Goal: Task Accomplishment & Management: Manage account settings

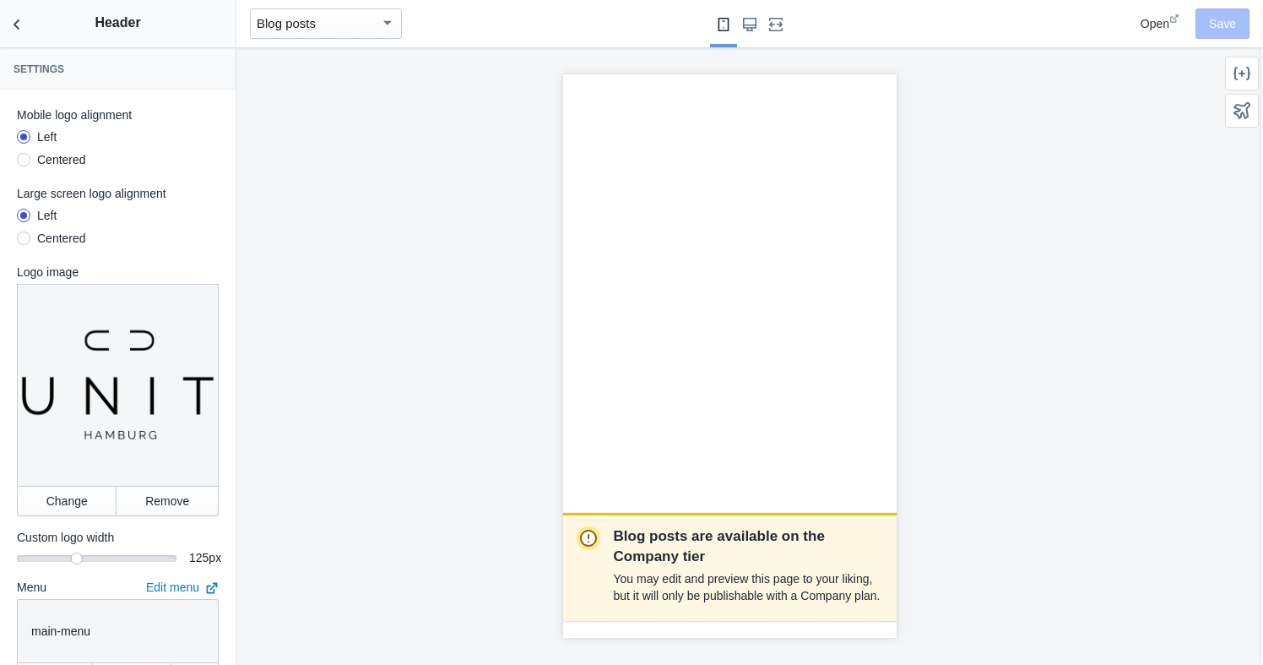
click at [13, 14] on button "Back to sections" at bounding box center [17, 23] width 34 height 47
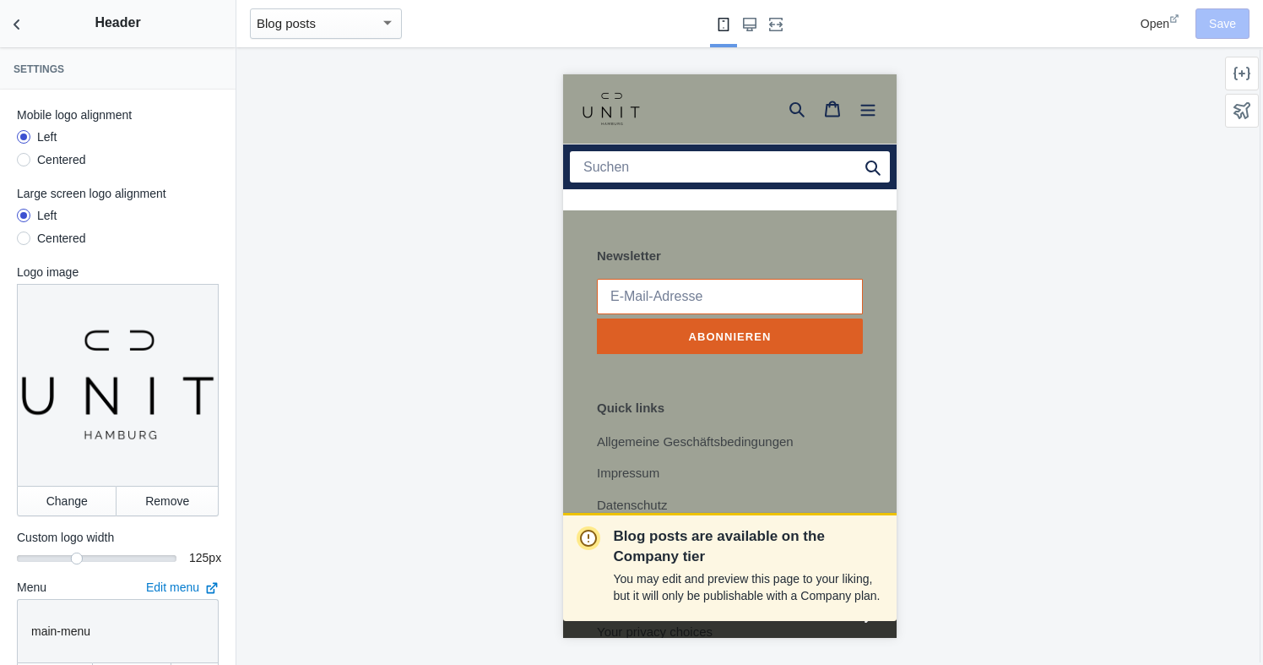
scroll to position [2375, 0]
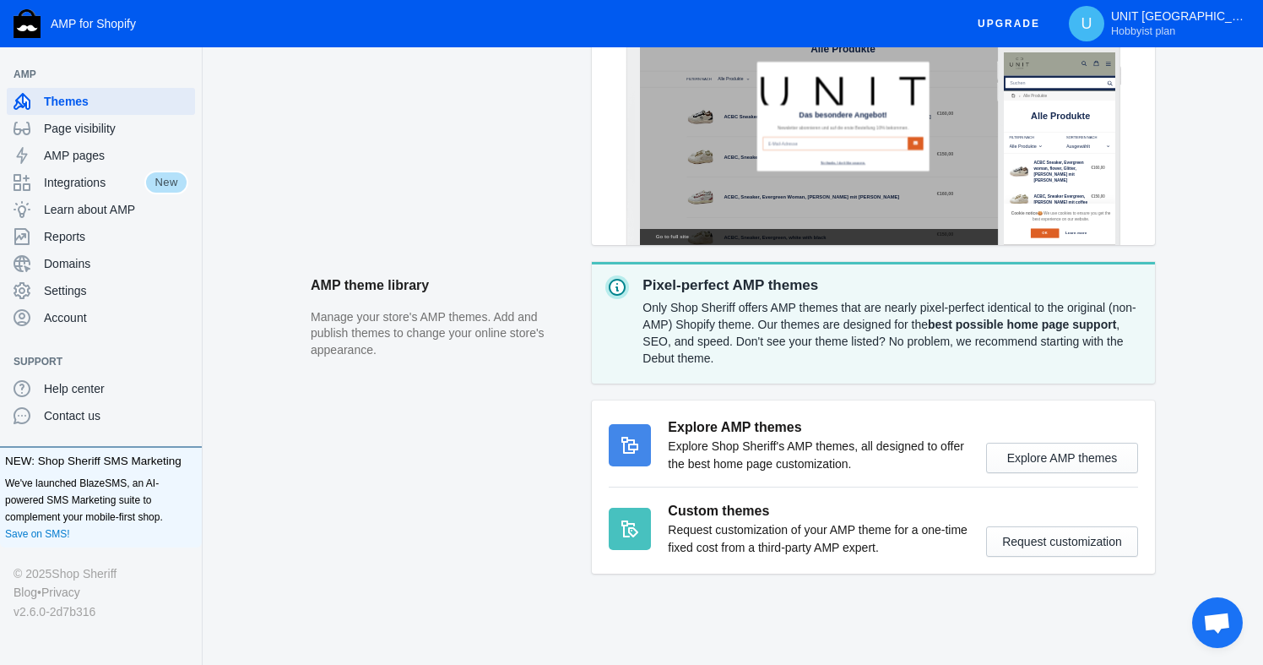
scroll to position [396, 0]
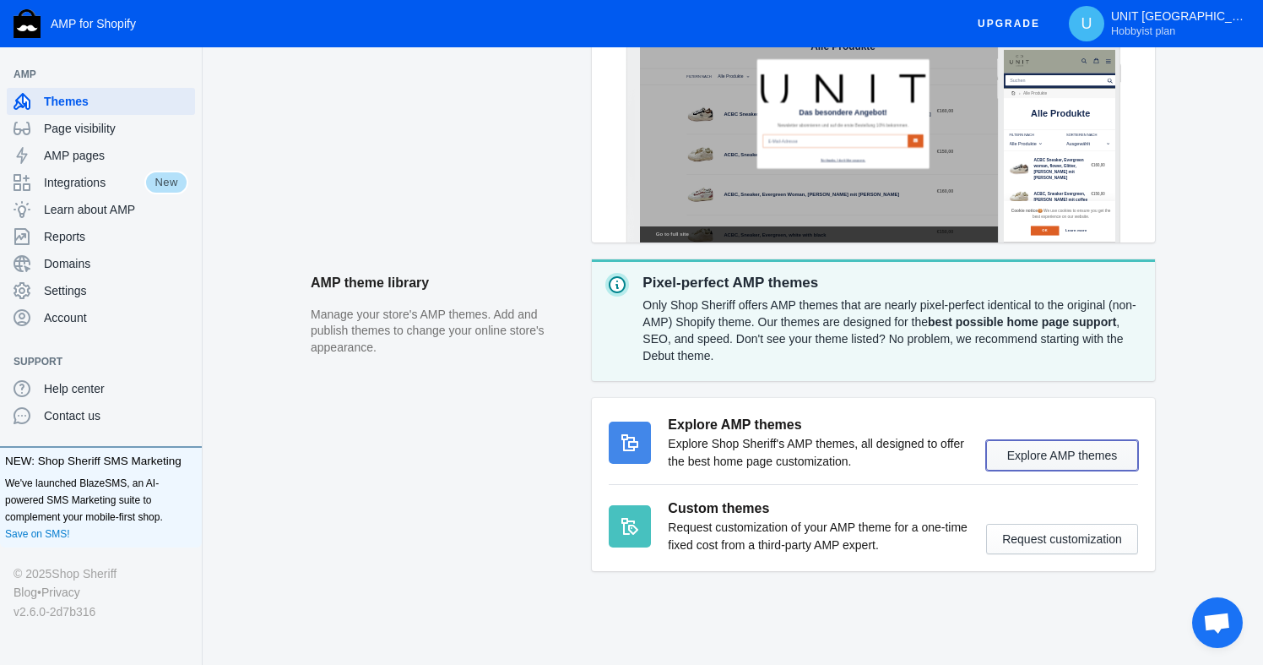
click at [1009, 451] on button "Explore AMP themes" at bounding box center [1062, 455] width 152 height 30
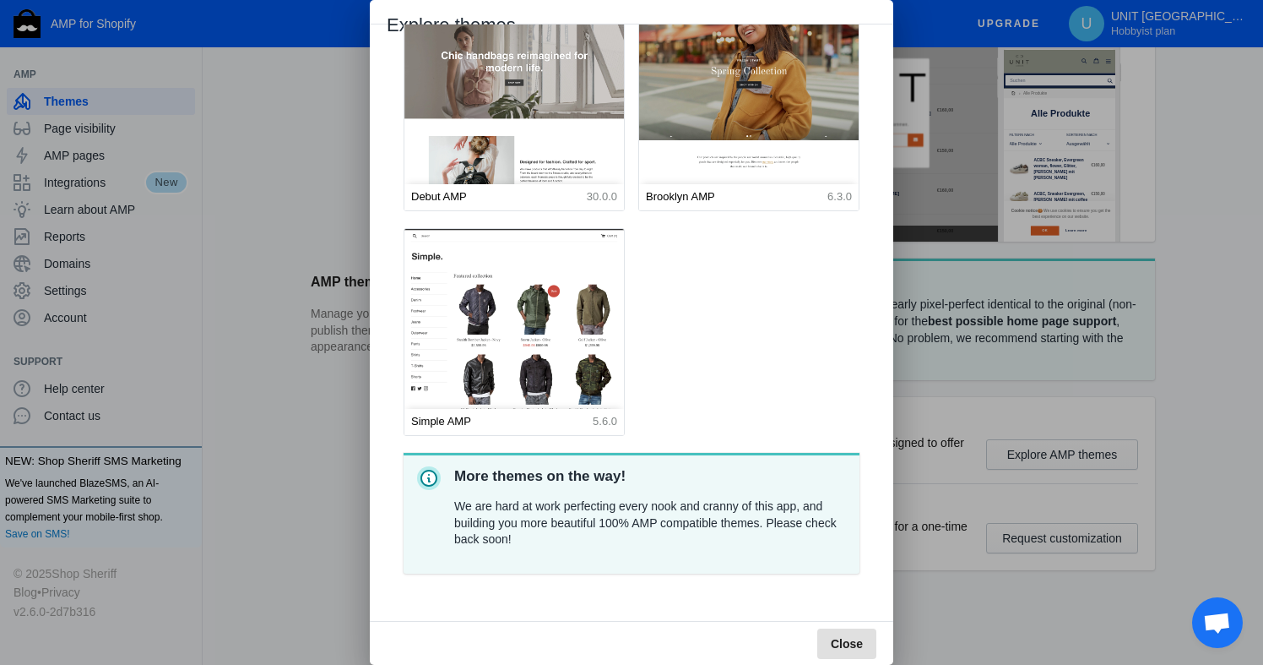
scroll to position [0, 0]
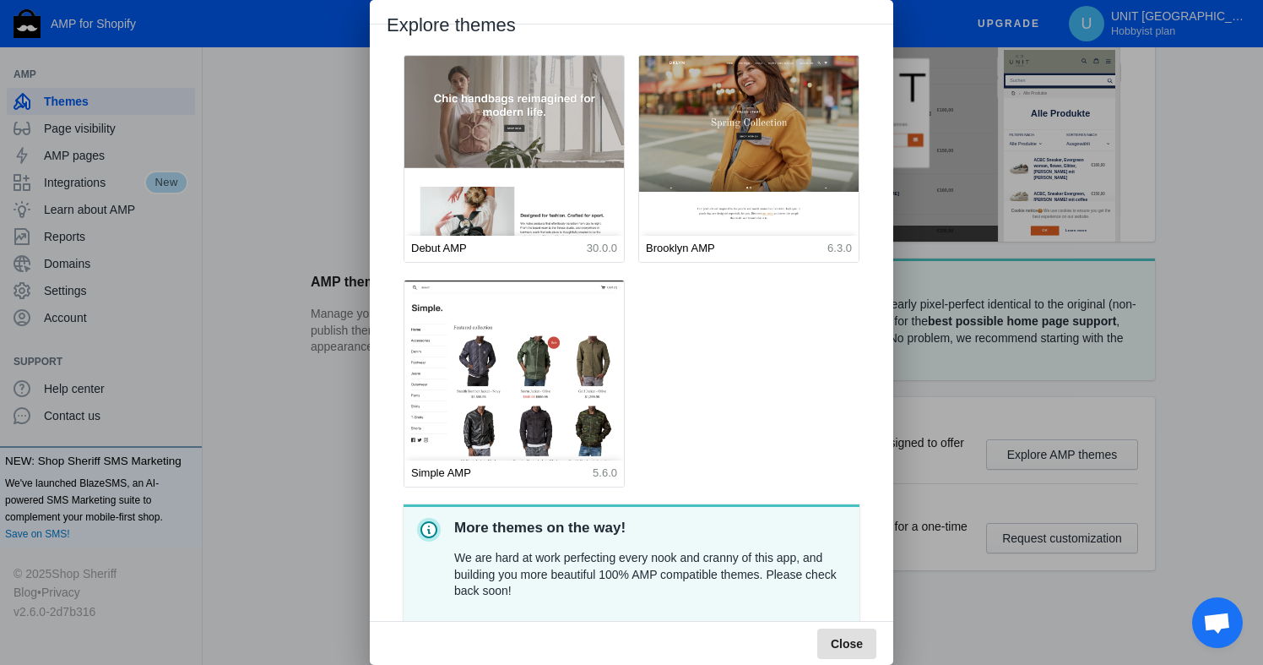
click at [565, 141] on img at bounding box center [515, 192] width 242 height 301
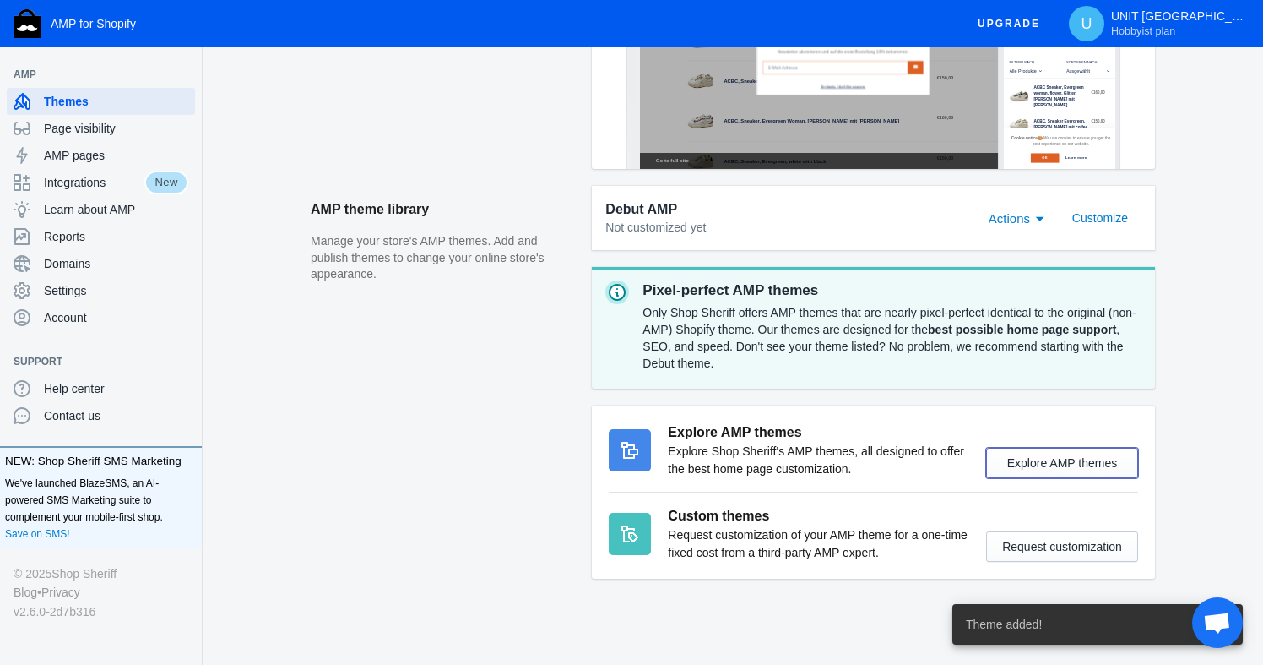
scroll to position [589, 0]
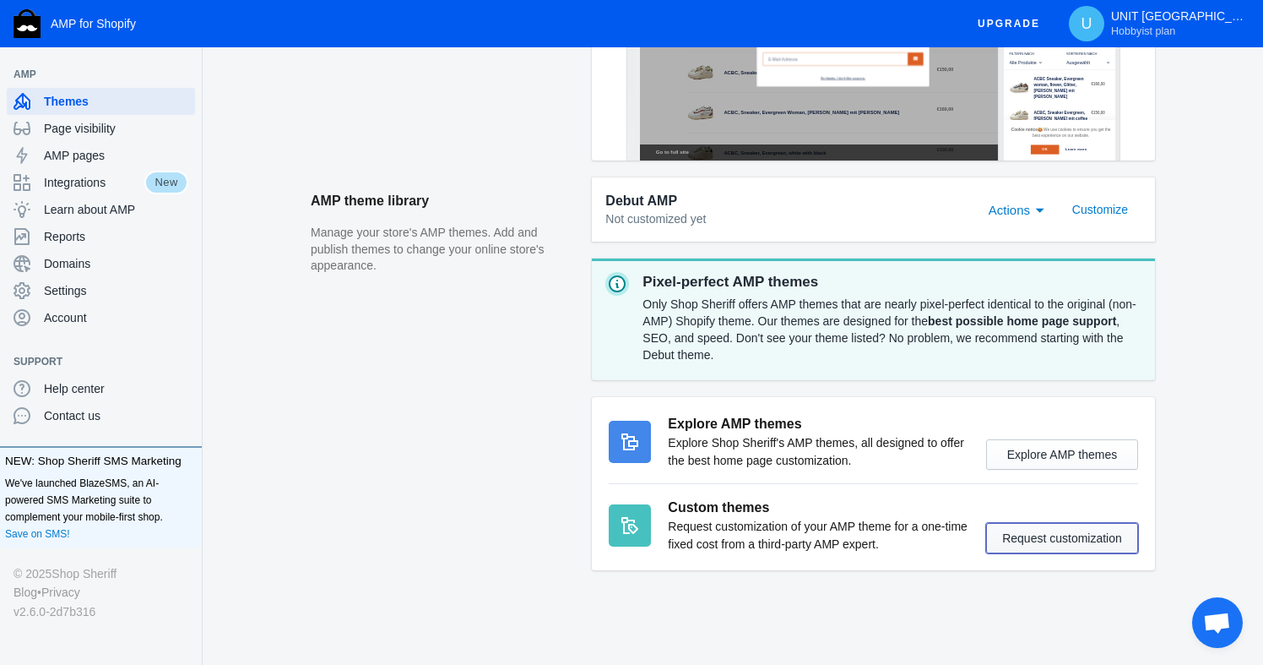
click at [1006, 538] on button "Request customization" at bounding box center [1062, 538] width 152 height 30
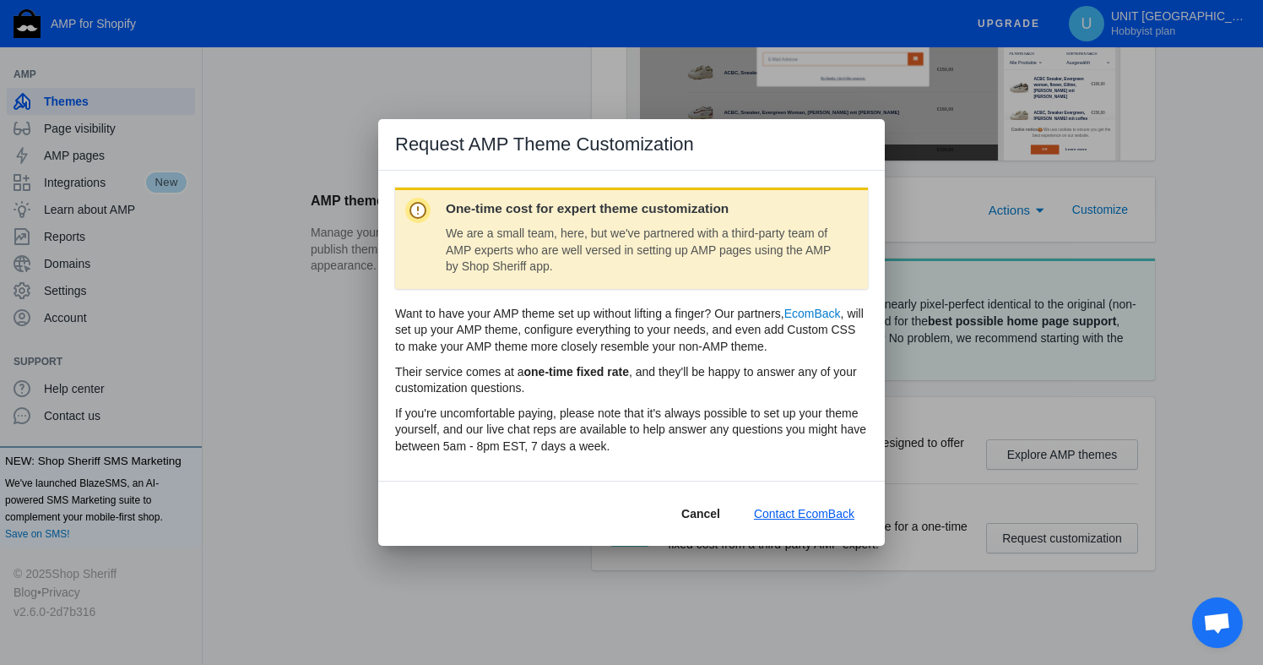
click at [763, 513] on span "Contact EcomBack" at bounding box center [804, 514] width 100 height 14
click at [703, 510] on span "Cancel" at bounding box center [700, 514] width 39 height 14
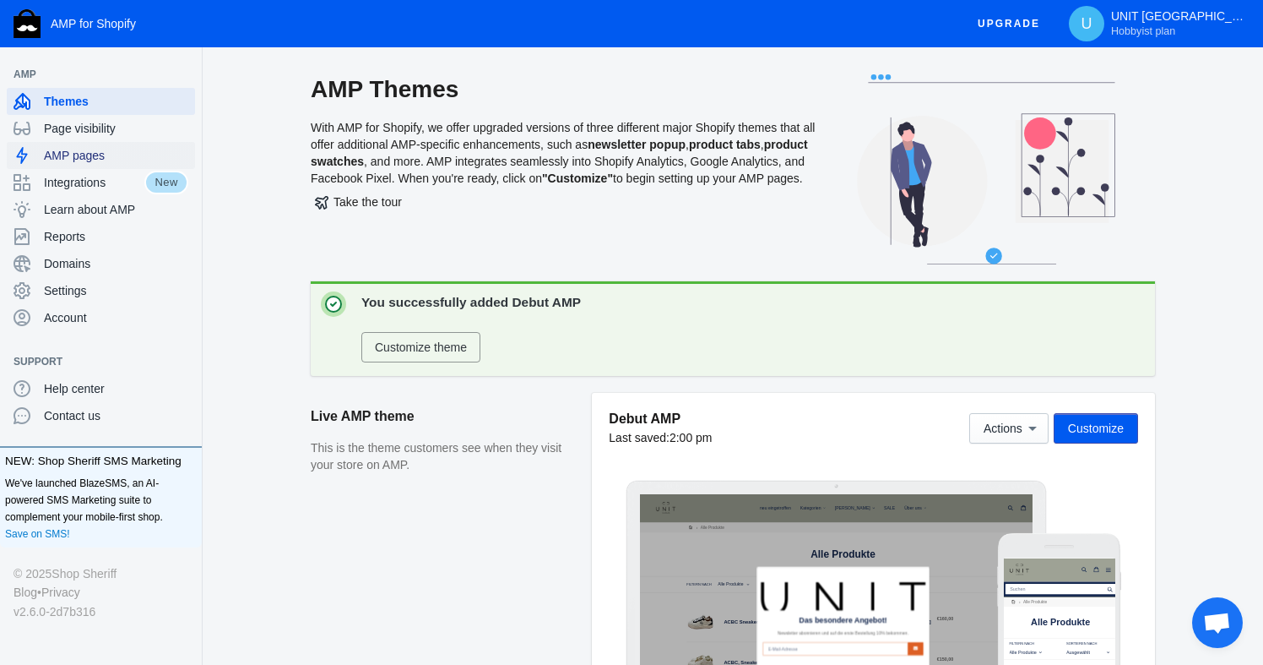
click at [95, 157] on span "AMP pages" at bounding box center [116, 155] width 144 height 17
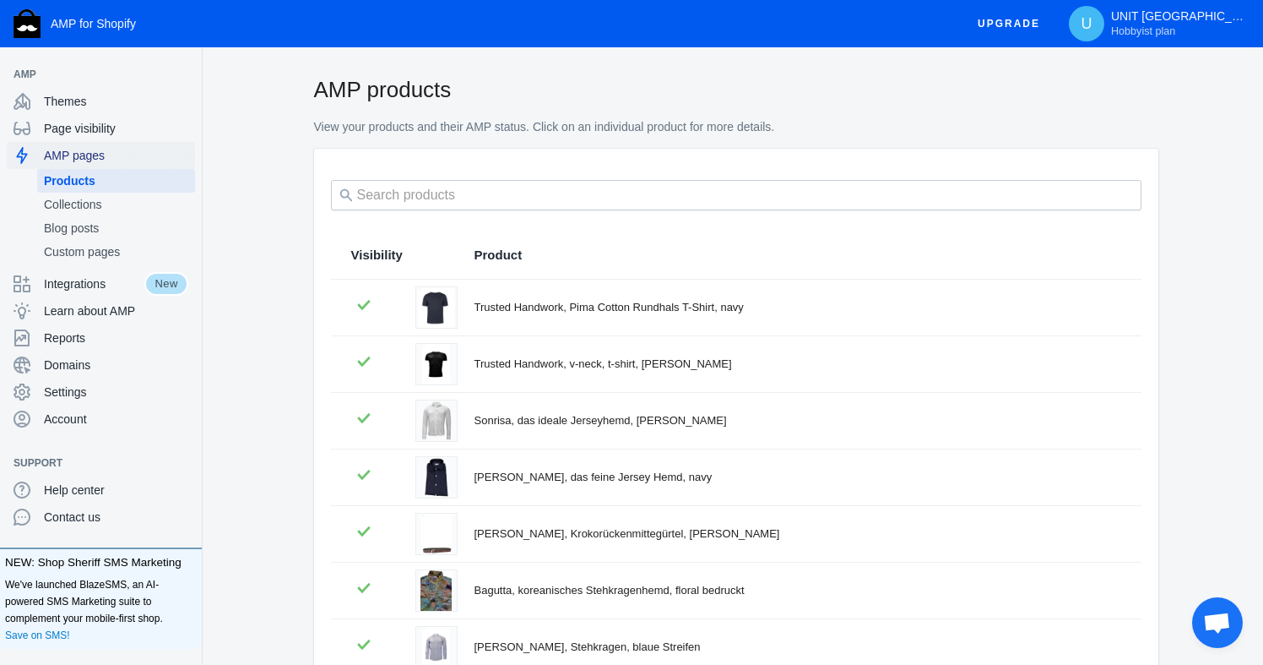
click at [89, 151] on span "AMP pages" at bounding box center [116, 155] width 144 height 17
click at [84, 284] on span "Integrations" at bounding box center [94, 283] width 100 height 17
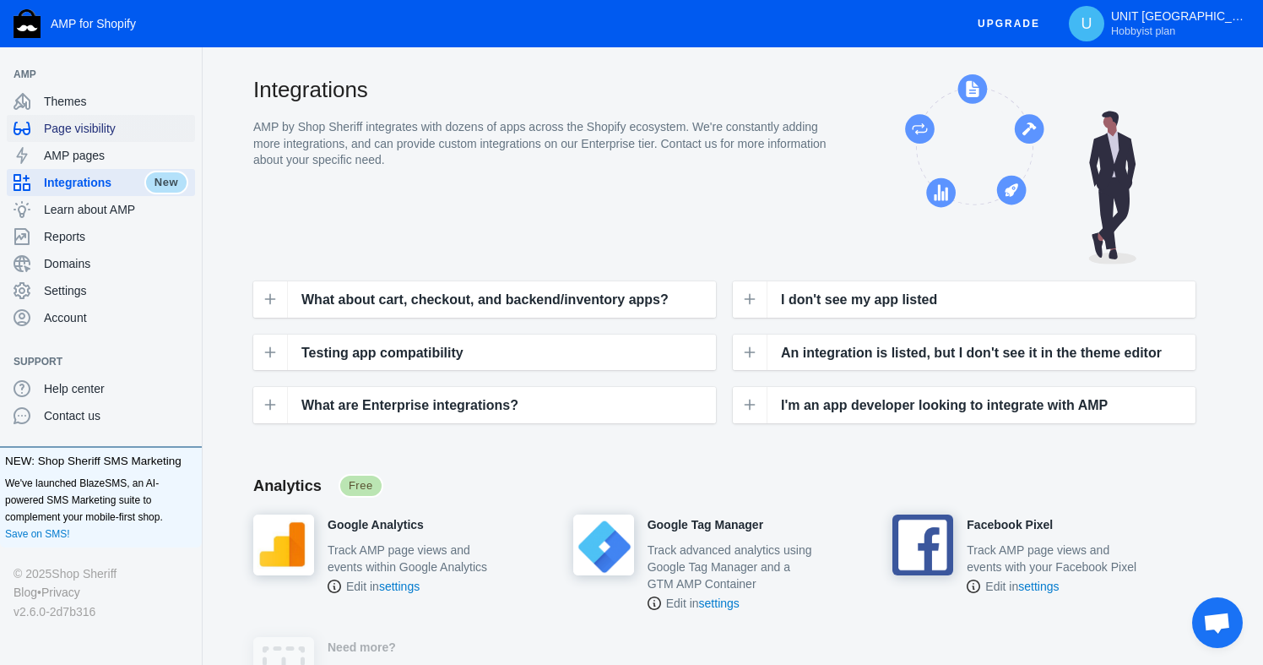
click at [85, 124] on span "Page visibility" at bounding box center [116, 128] width 144 height 17
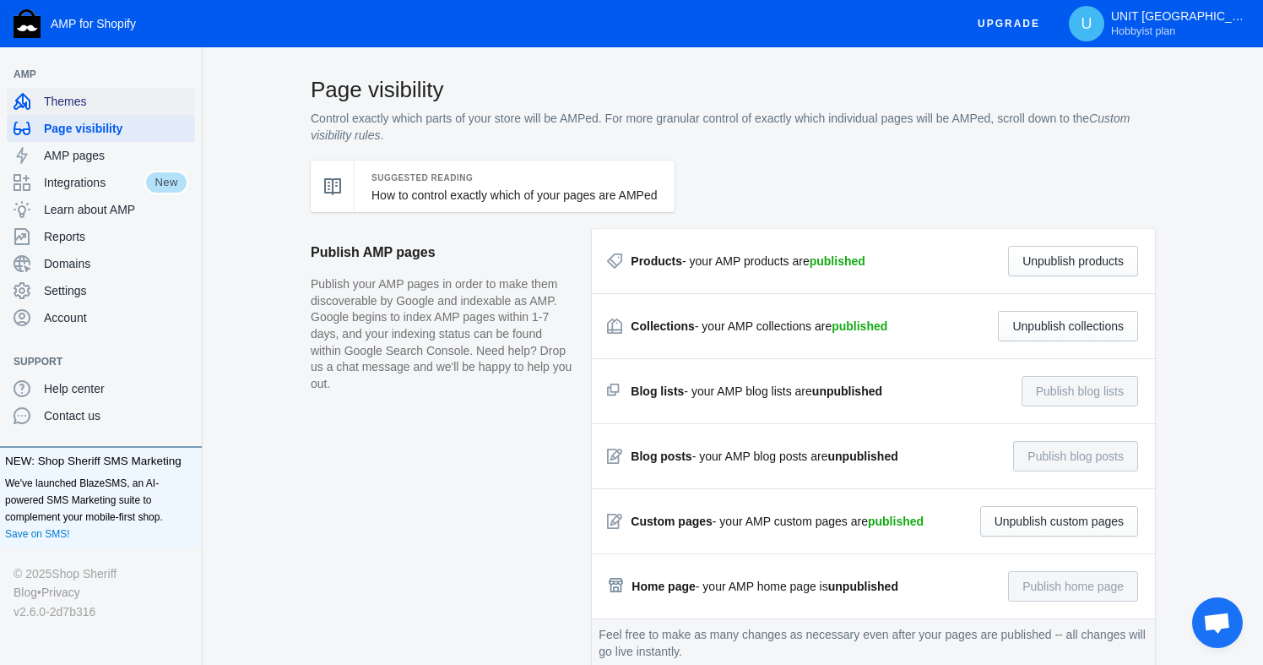
click at [70, 101] on span "Themes" at bounding box center [116, 101] width 144 height 17
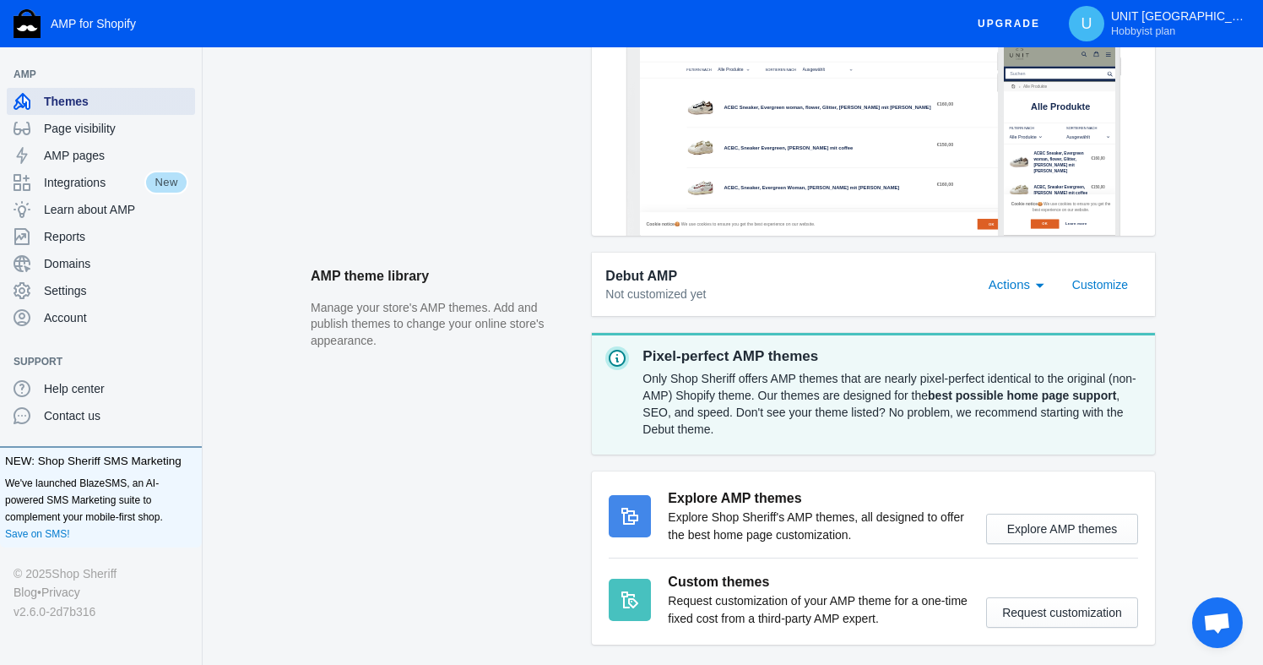
scroll to position [477, 0]
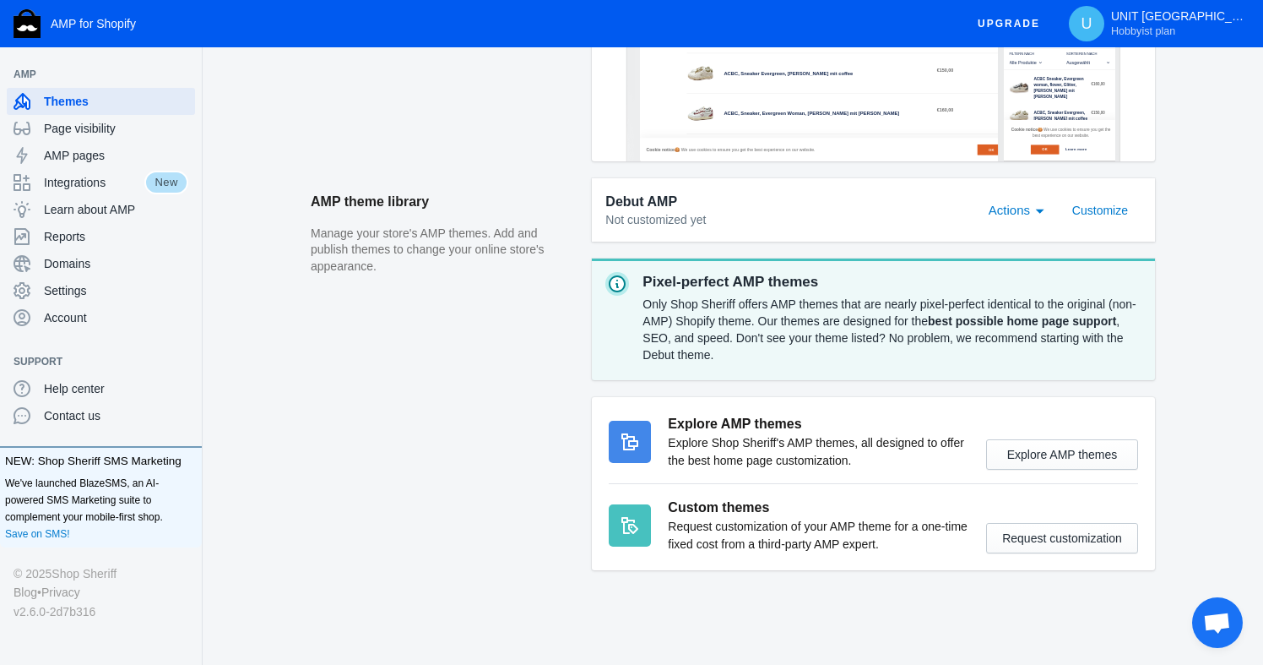
click at [928, 328] on strong "best possible home page support" at bounding box center [1022, 321] width 188 height 14
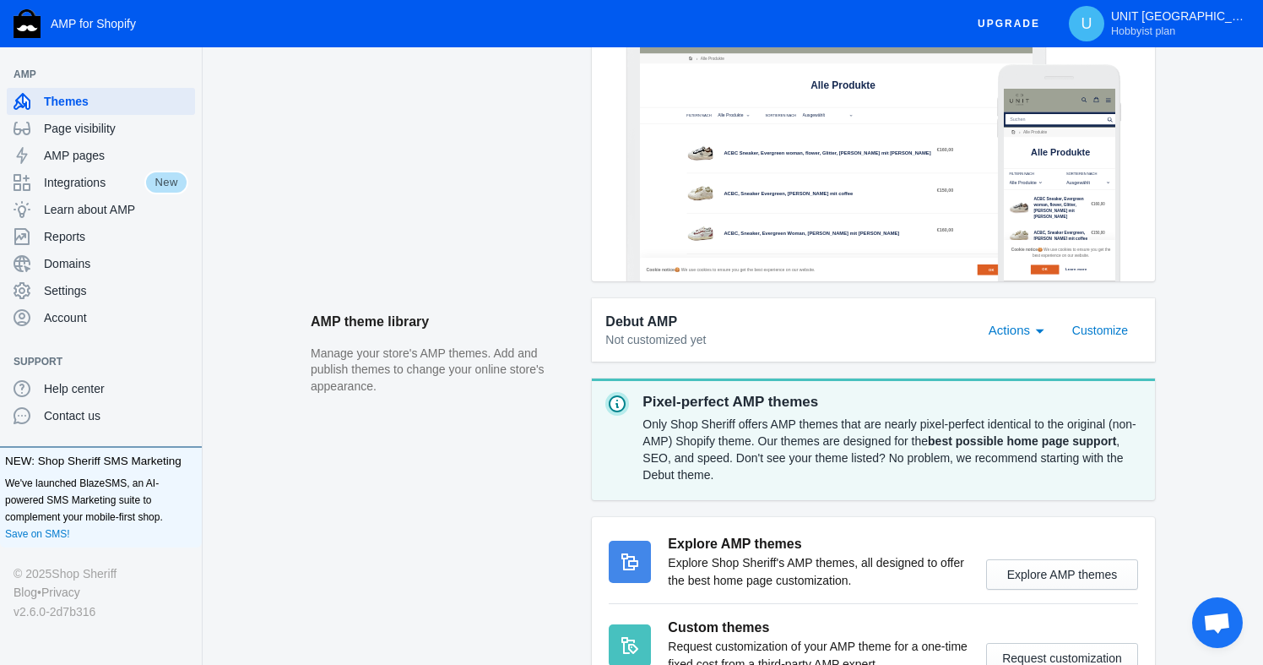
scroll to position [0, 0]
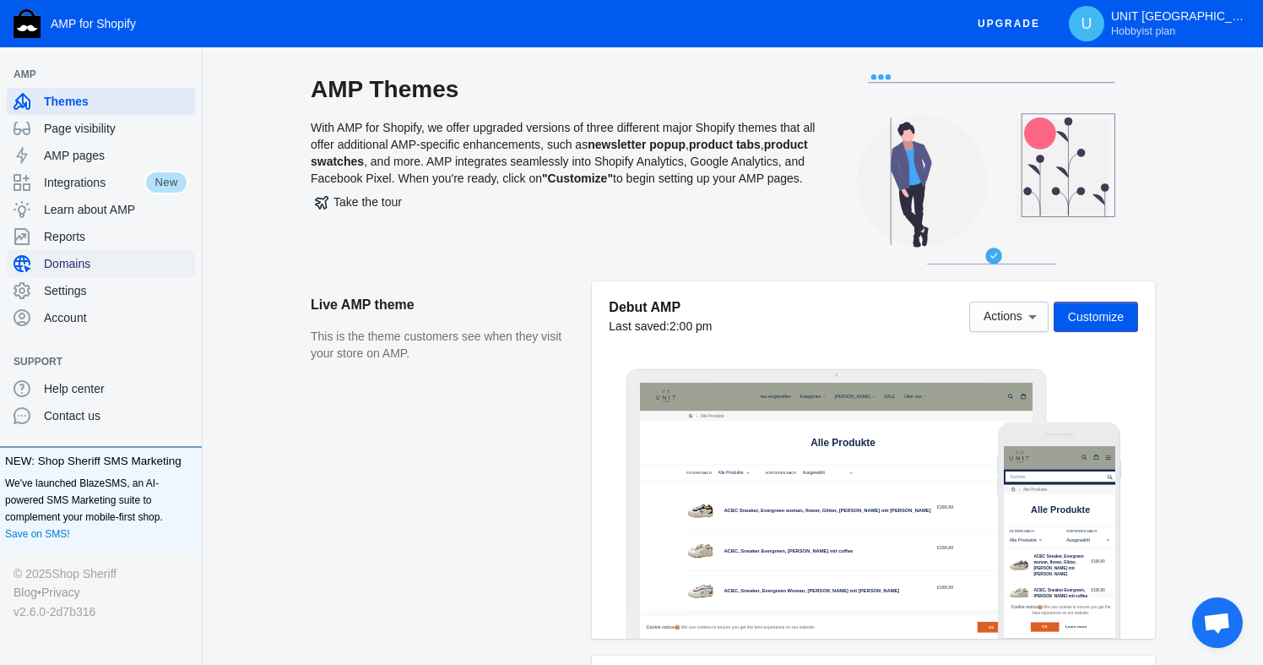
click at [62, 258] on span "Domains" at bounding box center [116, 263] width 144 height 17
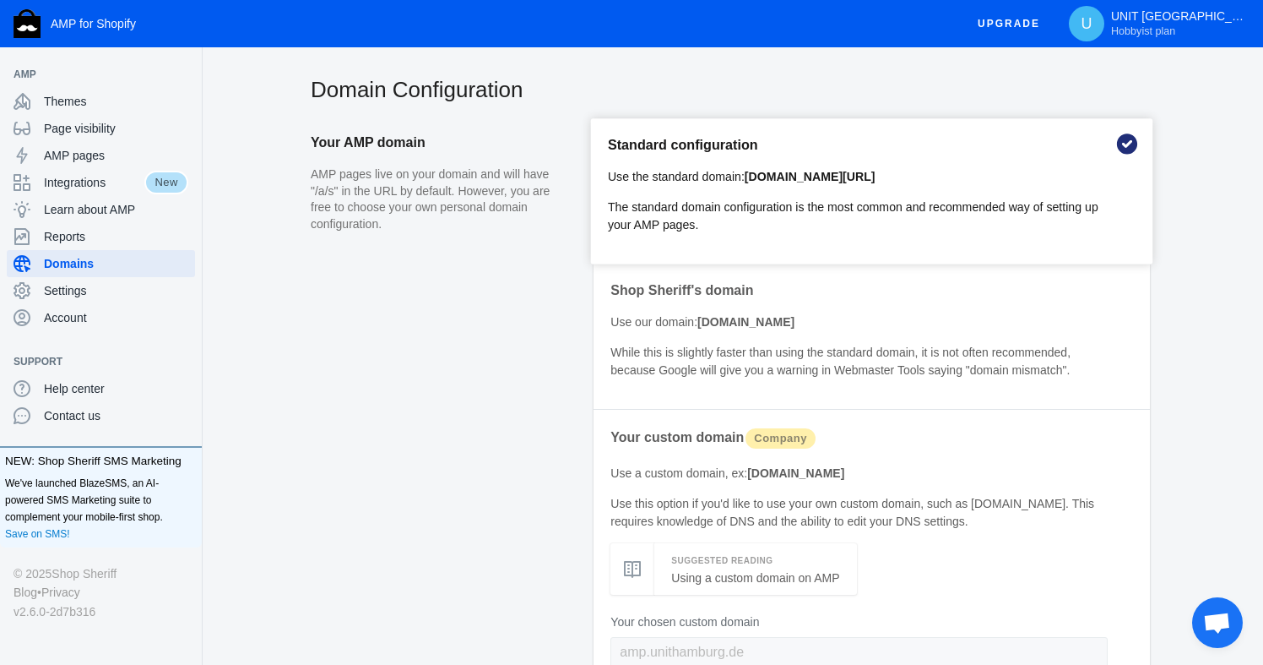
click at [768, 175] on b "unithamburg.de/a/s/" at bounding box center [810, 177] width 131 height 14
drag, startPoint x: 755, startPoint y: 172, endPoint x: 887, endPoint y: 170, distance: 131.8
click at [887, 170] on p "Use the standard domain: unithamburg.de/a/s/" at bounding box center [859, 177] width 502 height 18
copy b "unithamburg.de/a/s/"
